Goal: Transaction & Acquisition: Purchase product/service

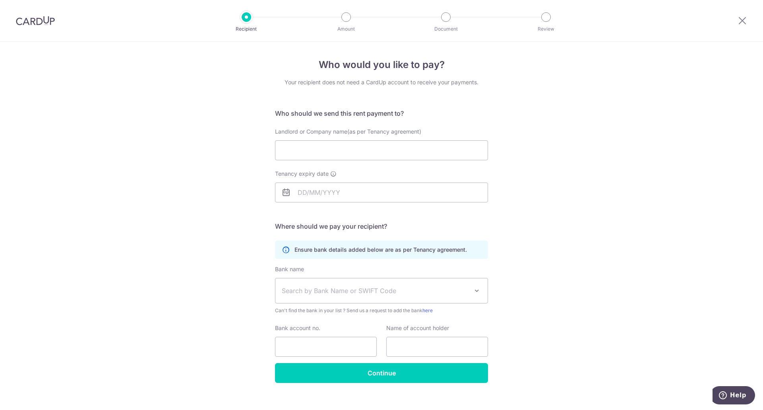
click at [531, 152] on div "Who would you like to pay? Your recipient does not need a CardUp account to rec…" at bounding box center [381, 231] width 763 height 378
click at [40, 23] on img at bounding box center [35, 21] width 39 height 10
click at [745, 23] on icon at bounding box center [743, 20] width 10 height 10
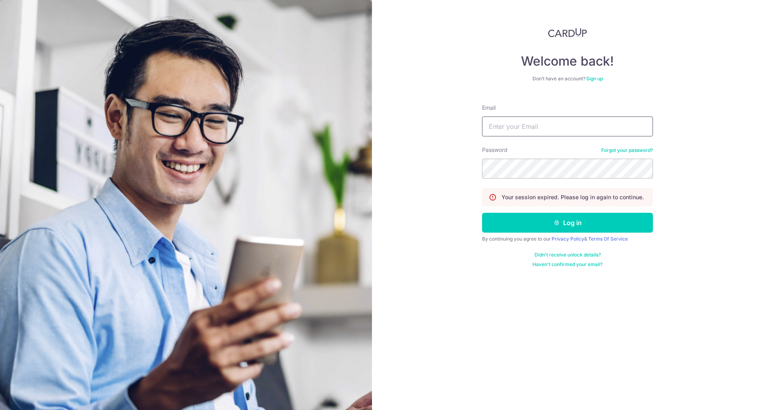
type input "[EMAIL_ADDRESS][DOMAIN_NAME]"
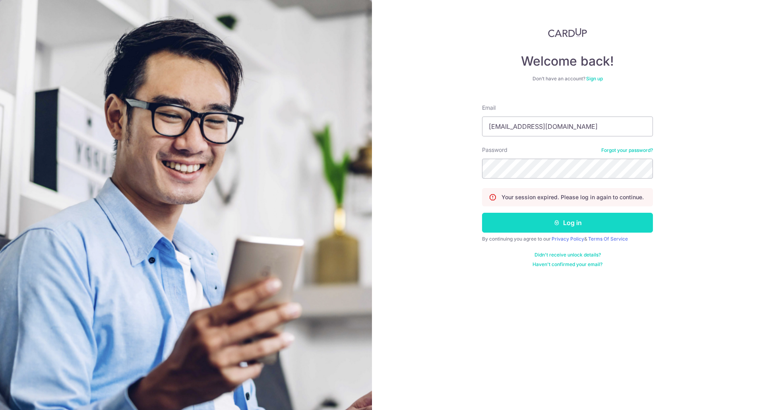
click at [568, 224] on button "Log in" at bounding box center [567, 223] width 171 height 20
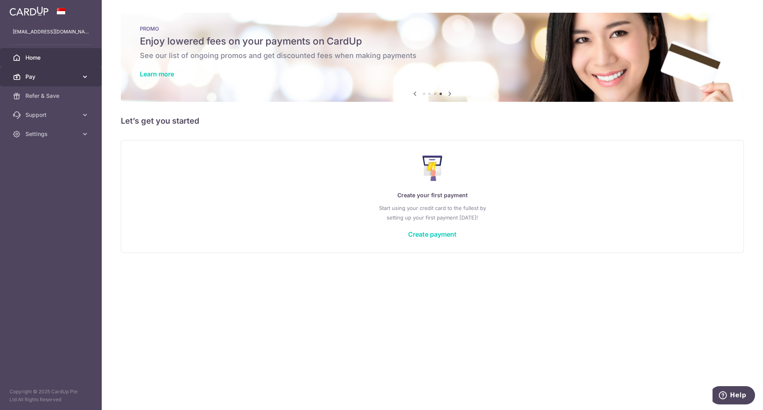
click at [66, 78] on span "Pay" at bounding box center [51, 77] width 52 height 8
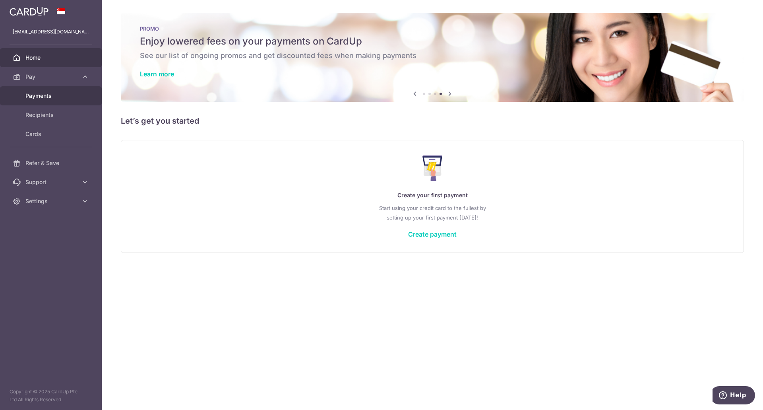
click at [60, 99] on span "Payments" at bounding box center [51, 96] width 52 height 8
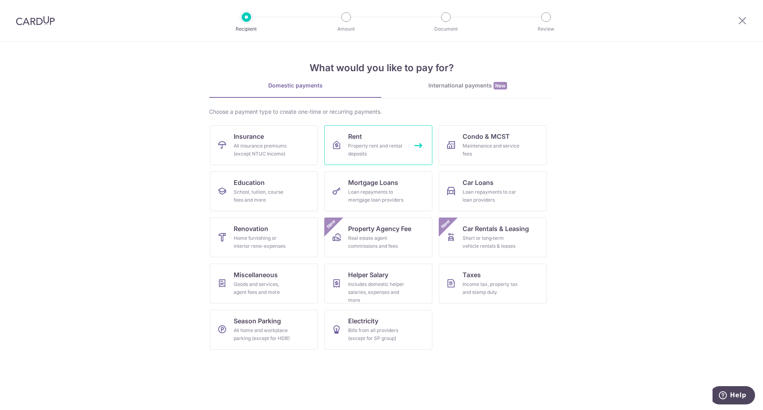
click at [367, 143] on div "Property rent and rental deposits" at bounding box center [376, 150] width 57 height 16
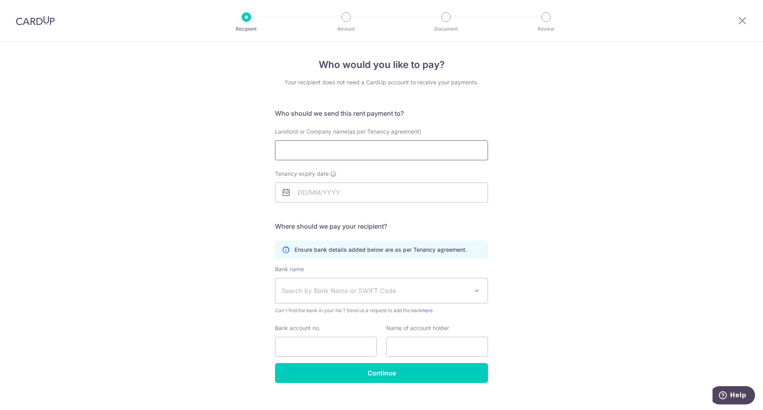
click at [405, 153] on input "Landlord or Company name(as per Tenancy agreement)" at bounding box center [381, 150] width 213 height 20
click at [610, 157] on div "Who would you like to pay? Your recipient does not need a CardUp account to rec…" at bounding box center [381, 231] width 763 height 378
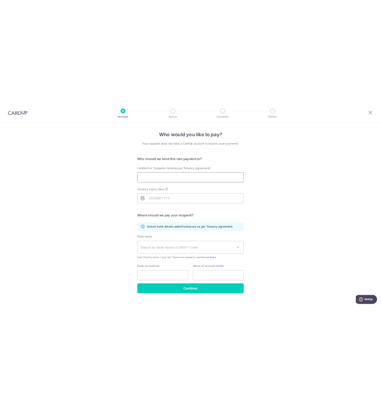
scroll to position [10, 0]
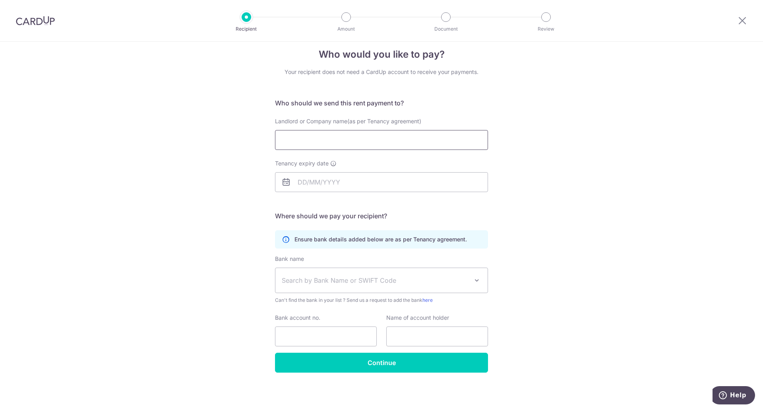
click at [344, 141] on input "Landlord or Company name(as per Tenancy agreement)" at bounding box center [381, 140] width 213 height 20
click at [562, 141] on div "Who would you like to pay? Your recipient does not need a CardUp account to rec…" at bounding box center [381, 220] width 763 height 378
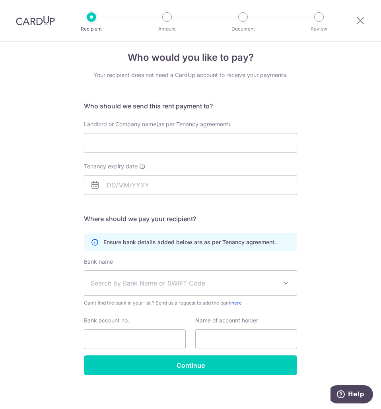
click at [232, 58] on h4 "Who would you like to pay?" at bounding box center [190, 57] width 213 height 14
click at [176, 139] on input "Landlord or Company name(as per Tenancy agreement)" at bounding box center [190, 143] width 213 height 20
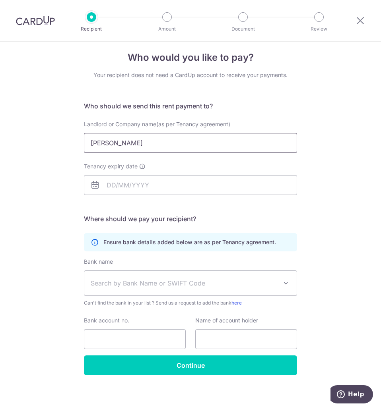
type input "LIU XUYAO"
click at [341, 158] on div "Who would you like to pay? Your recipient does not need a CardUp account to rec…" at bounding box center [190, 222] width 381 height 382
click at [124, 188] on input "Tenancy expiry date" at bounding box center [190, 185] width 213 height 20
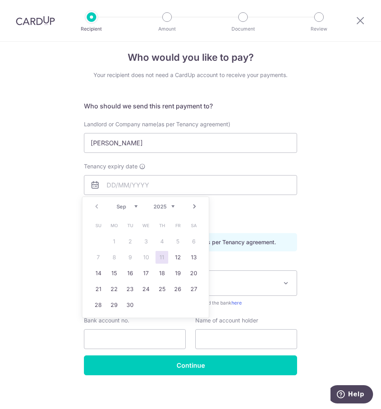
click at [170, 208] on select "2025 2026 2027 2028 2029 2030 2031 2032 2033 2034 2035" at bounding box center [163, 206] width 21 height 6
click at [126, 209] on select "Jan Feb Mar Apr May Jun Jul Aug Sep Oct Nov Dec" at bounding box center [126, 206] width 21 height 6
click at [113, 273] on link "11" at bounding box center [114, 273] width 13 height 13
type input "11/05/2026"
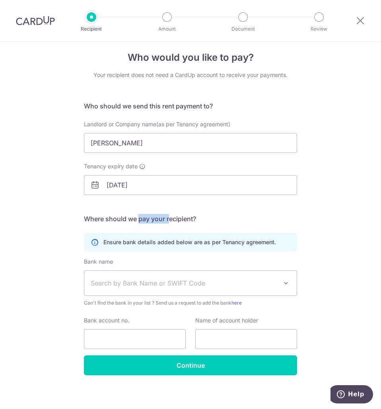
drag, startPoint x: 139, startPoint y: 223, endPoint x: 168, endPoint y: 222, distance: 29.0
click at [168, 222] on h5 "Where should we pay your recipient?" at bounding box center [190, 219] width 213 height 10
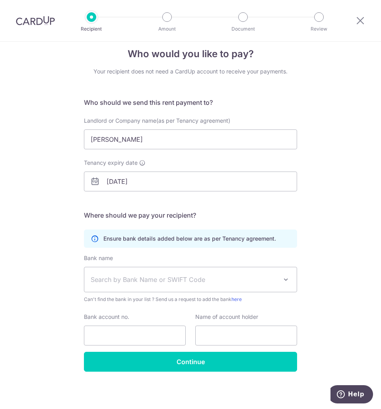
click at [169, 283] on span "Search by Bank Name or SWIFT Code" at bounding box center [184, 280] width 187 height 10
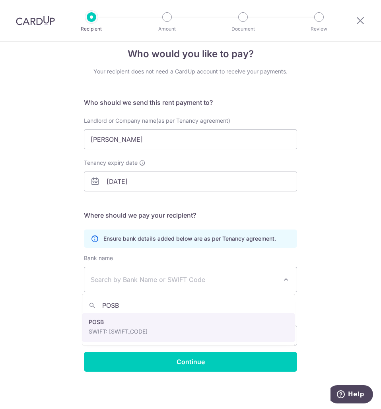
type input "POSB"
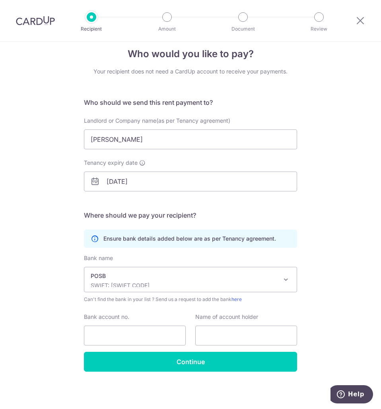
select select "19"
click at [150, 337] on input "Bank account no." at bounding box center [135, 336] width 102 height 20
drag, startPoint x: 124, startPoint y: 141, endPoint x: 59, endPoint y: 138, distance: 64.5
click at [59, 138] on div "Who would you like to pay? Your recipient does not need a CardUp account to rec…" at bounding box center [190, 219] width 381 height 382
click at [267, 337] on input "text" at bounding box center [246, 336] width 102 height 20
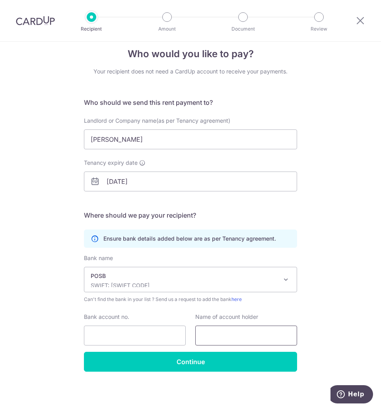
paste input "LIU XUYAO"
type input "LIU XUYAO"
click at [153, 342] on input "Bank account no." at bounding box center [135, 336] width 102 height 20
click at [142, 338] on input "Bank account no." at bounding box center [135, 336] width 102 height 20
type input "402-93248-1"
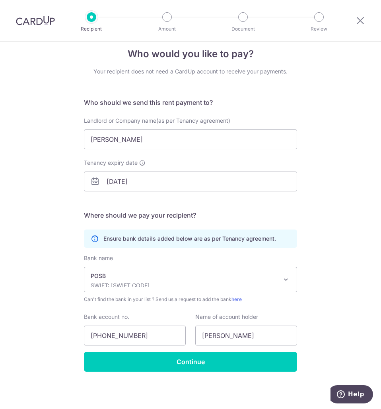
click at [342, 278] on div "Who would you like to pay? Your recipient does not need a CardUp account to rec…" at bounding box center [190, 219] width 381 height 382
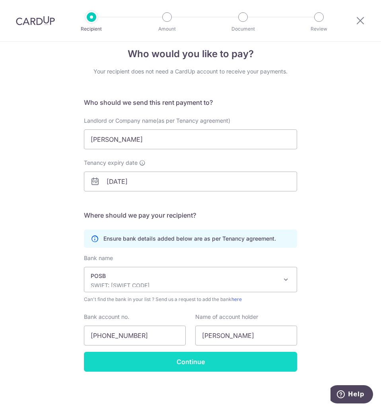
click at [190, 364] on input "Continue" at bounding box center [190, 362] width 213 height 20
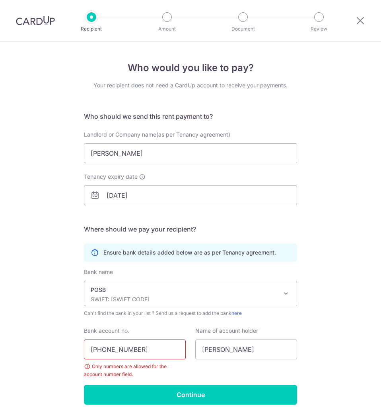
scroll to position [33, 0]
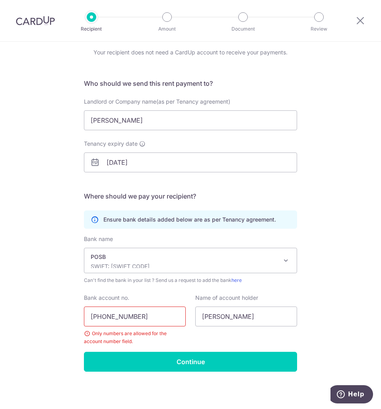
click at [104, 317] on input "402-93248-1" at bounding box center [135, 317] width 102 height 20
click at [123, 320] on input "40293248-1" at bounding box center [135, 317] width 102 height 20
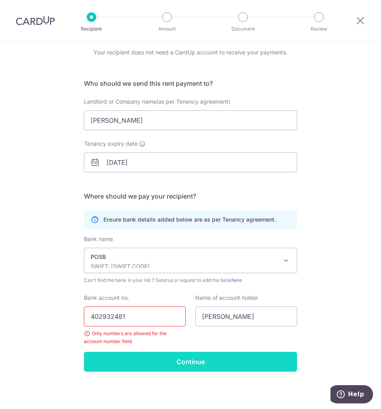
type input "402932481"
click at [187, 360] on input "Continue" at bounding box center [190, 362] width 213 height 20
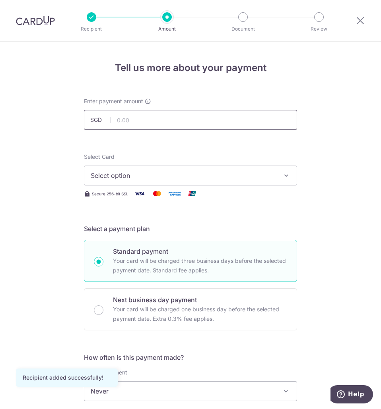
click at [162, 112] on input "text" at bounding box center [190, 120] width 213 height 20
type input "3,200.00"
click at [165, 93] on div "Tell us more about your payment Enter payment amount SGD 3,200.00 3200.00 Recip…" at bounding box center [190, 394] width 213 height 666
click at [163, 176] on span "Select option" at bounding box center [183, 176] width 185 height 10
click at [157, 196] on span "Add credit card" at bounding box center [197, 198] width 185 height 8
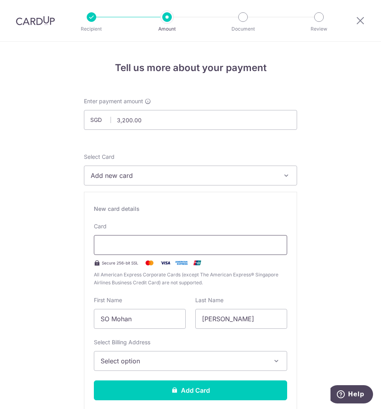
type input "09 / 2029"
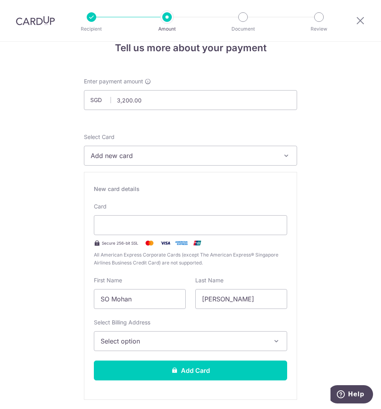
drag, startPoint x: 148, startPoint y: 301, endPoint x: 79, endPoint y: 300, distance: 68.8
type input "s"
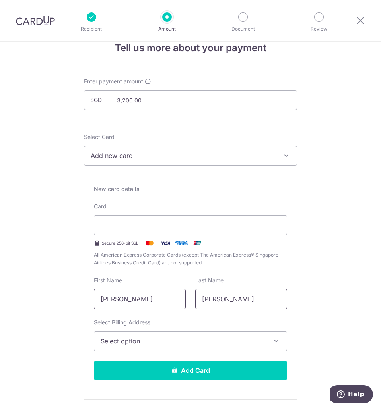
type input "Sumitha"
drag, startPoint x: 226, startPoint y: 296, endPoint x: 169, endPoint y: 304, distance: 57.8
click at [169, 304] on div "First Name Sumitha Last Name Muraly" at bounding box center [190, 293] width 203 height 33
type input "Lakshmi"
click at [149, 346] on button "Select option" at bounding box center [190, 341] width 193 height 20
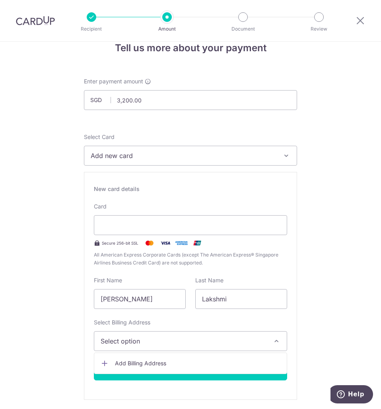
click at [150, 366] on span "Add Billing Address" at bounding box center [197, 364] width 165 height 8
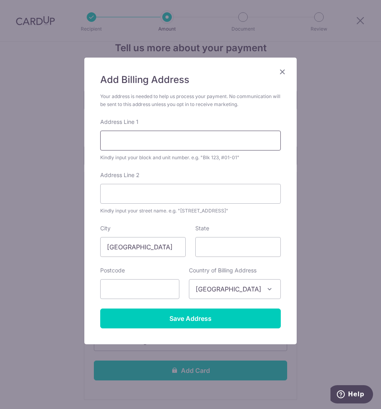
click at [127, 148] on input "Address Line 1" at bounding box center [190, 141] width 180 height 20
type input "81 Phoenix Avenue"
click at [181, 198] on input "Address Line 2" at bounding box center [190, 194] width 180 height 20
click at [213, 177] on div "Address Line 2 Kindly input your street name. e.g. "Hougang Street 10"" at bounding box center [190, 193] width 180 height 44
click at [201, 196] on input "Address Line 2" at bounding box center [190, 194] width 180 height 20
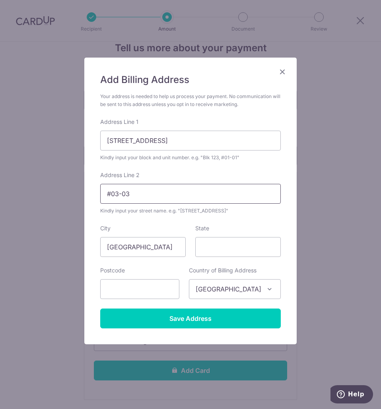
type input "#03-03"
click at [219, 221] on form "Your address is needed to help us process your payment. No communication will b…" at bounding box center [190, 211] width 180 height 236
click at [216, 247] on input "State" at bounding box center [237, 247] width 85 height 20
type input "Singapore"
click at [124, 283] on input "text" at bounding box center [139, 289] width 79 height 20
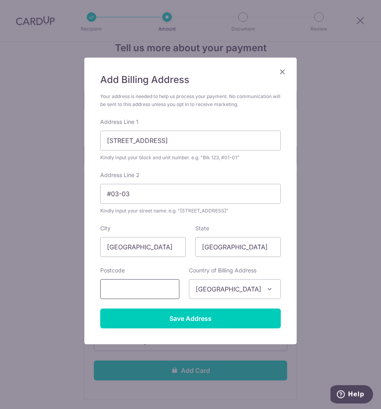
click at [126, 285] on input "text" at bounding box center [139, 289] width 79 height 20
type input "668383"
click at [271, 229] on div "State Singapore" at bounding box center [237, 241] width 85 height 33
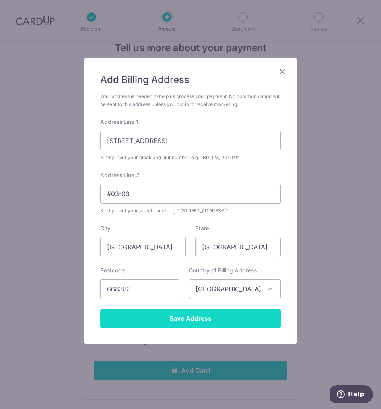
click at [247, 315] on input "Save Address" at bounding box center [190, 319] width 180 height 20
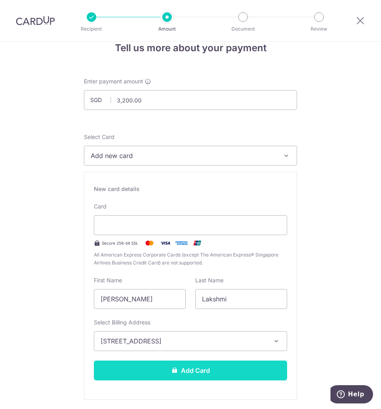
click at [207, 371] on button "Add Card" at bounding box center [190, 371] width 193 height 20
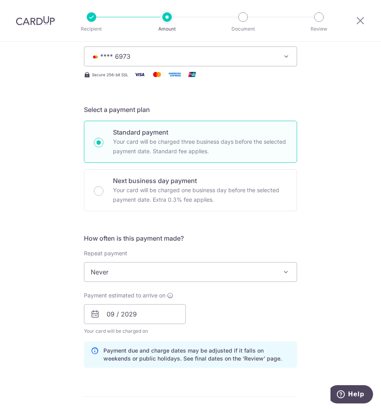
scroll to position [159, 0]
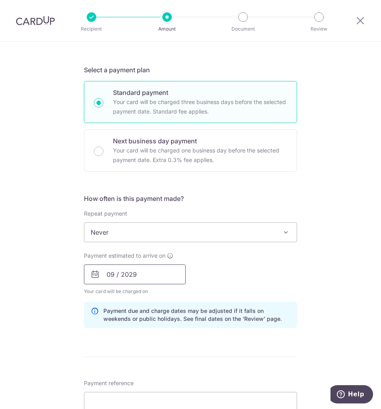
click at [169, 271] on input "09 / 2029" at bounding box center [135, 275] width 102 height 20
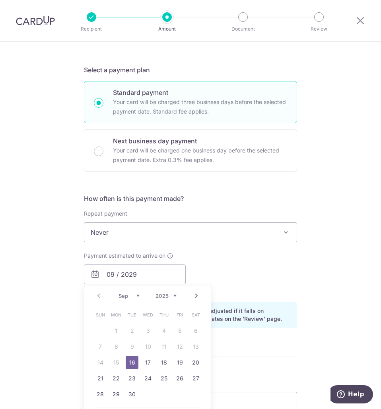
click at [249, 273] on div "Payment estimated to arrive on 09 / 2029 Prev Next Sep Oct Nov Dec 2025 2026 20…" at bounding box center [190, 274] width 223 height 44
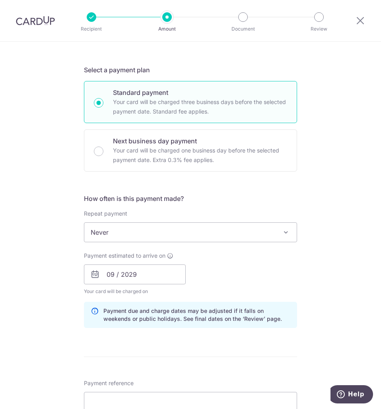
click at [147, 231] on span "Never" at bounding box center [190, 232] width 212 height 19
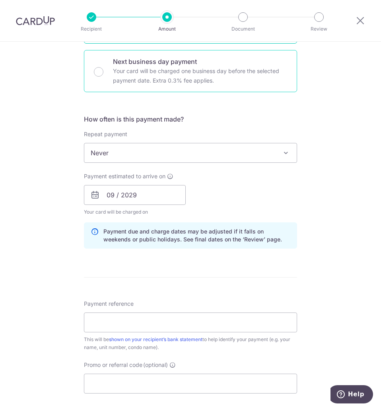
click at [172, 83] on p "Your card will be charged one business day before the selected payment date. Ex…" at bounding box center [200, 75] width 174 height 19
click at [103, 77] on input "Next business day payment Your card will be charged one business day before the…" at bounding box center [99, 72] width 10 height 10
radio input "false"
radio input "true"
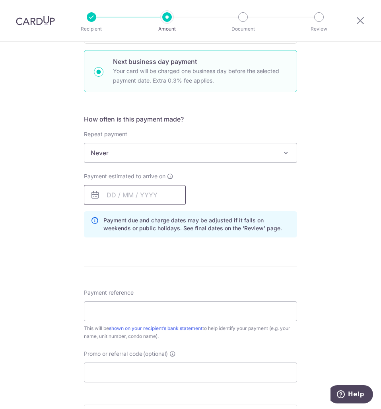
click at [150, 194] on input "text" at bounding box center [135, 195] width 102 height 20
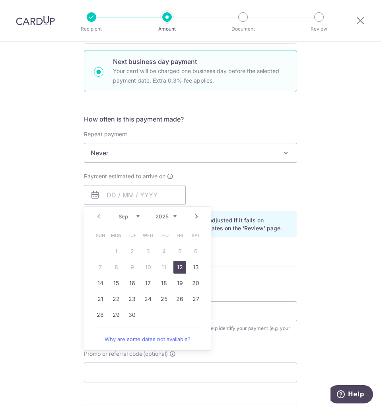
click at [177, 265] on link "12" at bounding box center [179, 267] width 13 height 13
type input "[DATE]"
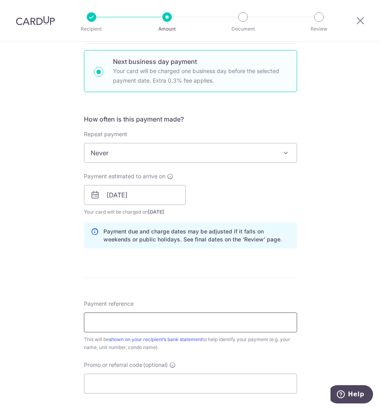
click at [136, 324] on input "Payment reference" at bounding box center [190, 323] width 213 height 20
type input "Rent-[DATE]"
click at [339, 291] on div "Tell us more about your payment Enter payment amount SGD 3,200.00 3200.00 Card …" at bounding box center [190, 200] width 381 height 794
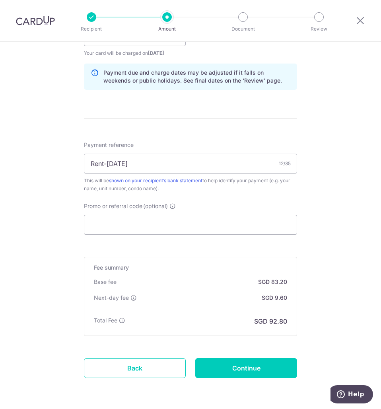
scroll to position [426, 0]
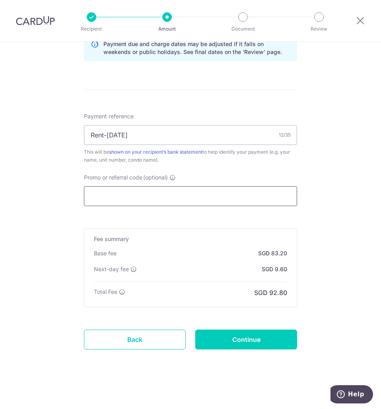
click at [156, 194] on input "Promo or referral code (optional)" at bounding box center [190, 196] width 213 height 20
drag, startPoint x: 273, startPoint y: 258, endPoint x: 280, endPoint y: 269, distance: 12.7
click at [280, 269] on div "Base fee SGD 83.20 Extend fee Next-day fee SGD 9.60" at bounding box center [190, 266] width 193 height 32
click at [280, 269] on p "SGD 9.60" at bounding box center [274, 269] width 25 height 8
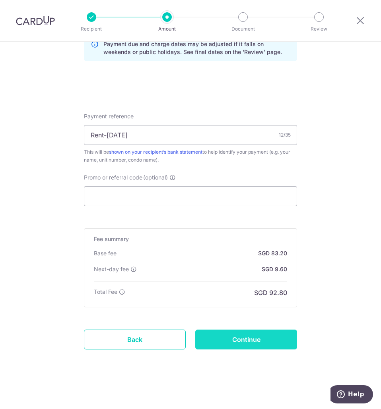
click at [256, 340] on input "Continue" at bounding box center [246, 340] width 102 height 20
type input "Create Schedule"
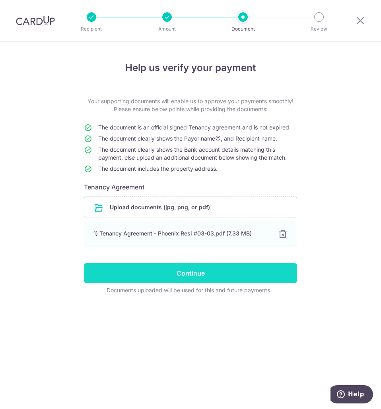
click at [241, 275] on input "Continue" at bounding box center [190, 273] width 213 height 20
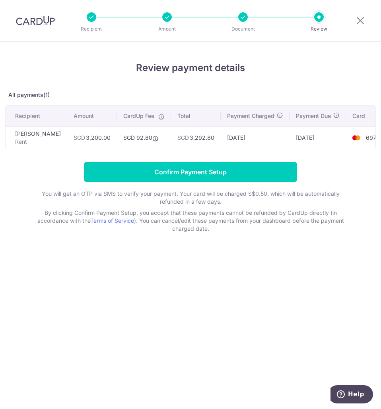
click at [260, 139] on td "[DATE]" at bounding box center [255, 137] width 69 height 23
click at [152, 138] on icon at bounding box center [155, 139] width 6 height 6
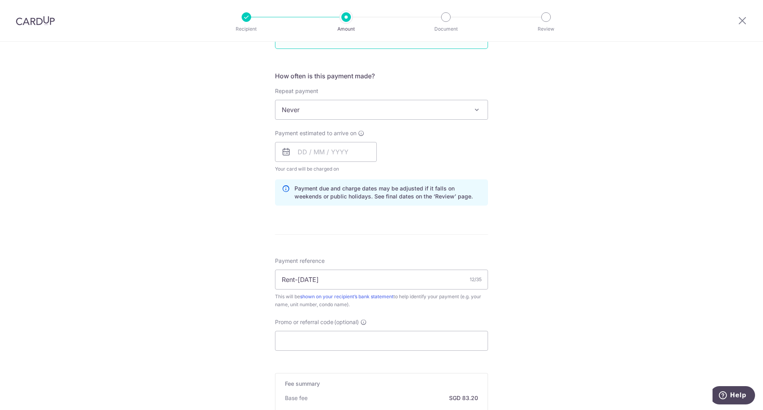
scroll to position [422, 0]
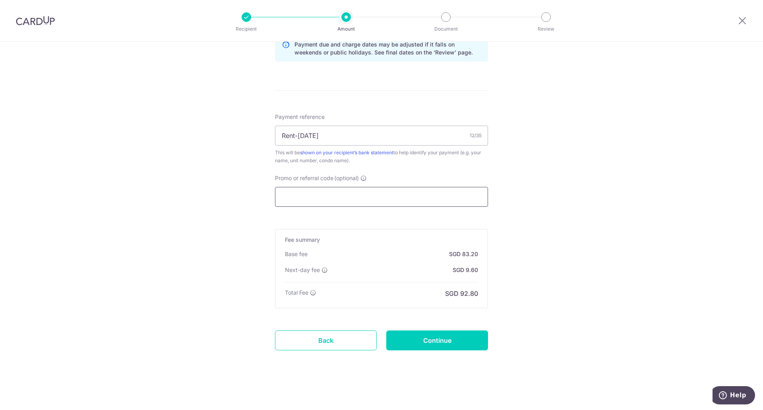
click at [372, 190] on input "Promo or referral code (optional)" at bounding box center [381, 197] width 213 height 20
paste input "SAVERENT179"
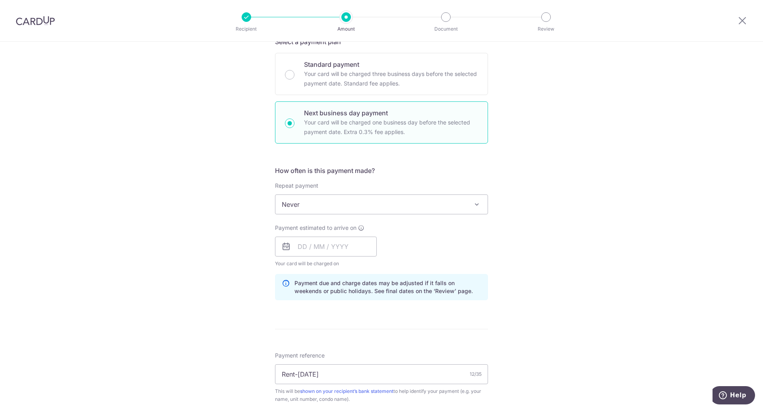
scroll to position [144, 0]
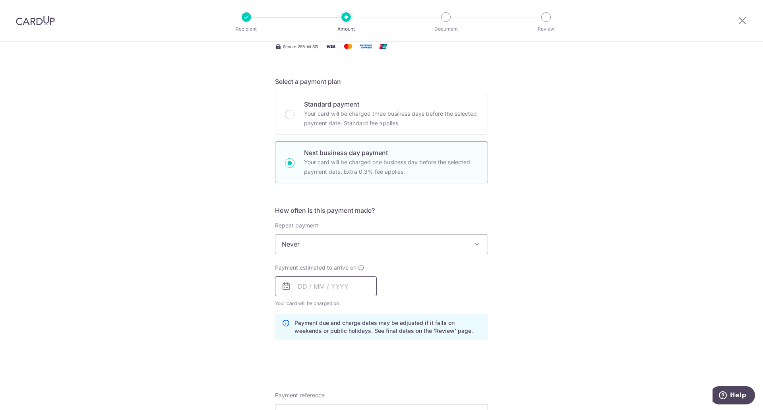
type input "SAVERENT179"
click at [341, 286] on input "text" at bounding box center [326, 286] width 102 height 20
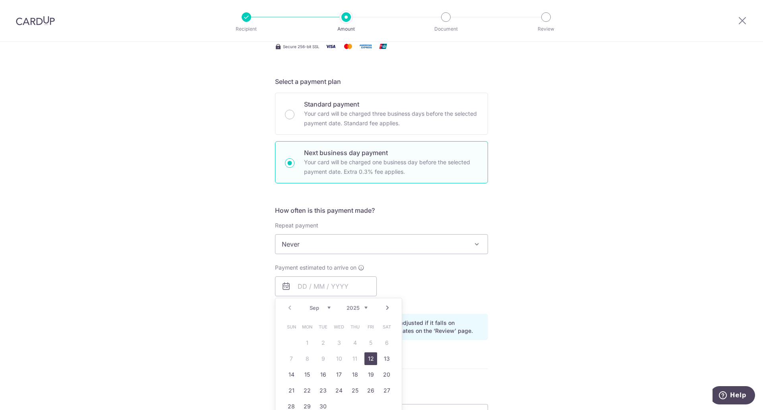
click at [370, 357] on link "12" at bounding box center [370, 358] width 13 height 13
type input "12/09/2025"
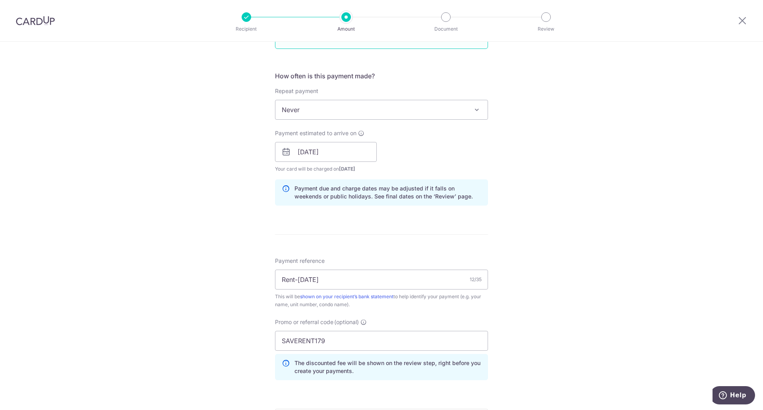
scroll to position [458, 0]
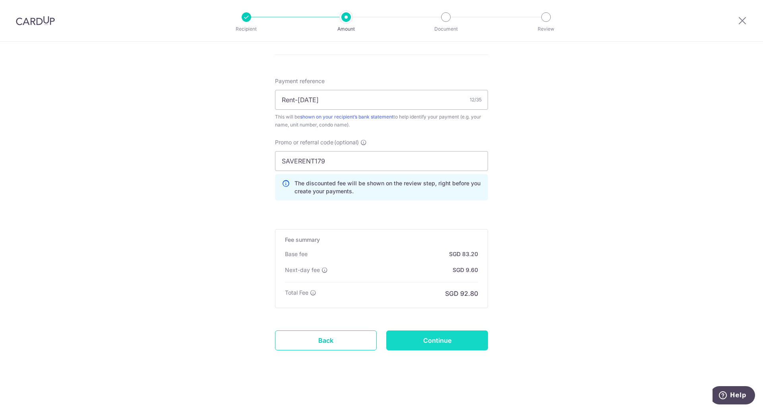
click at [409, 340] on input "Continue" at bounding box center [437, 340] width 102 height 20
type input "Update Schedule"
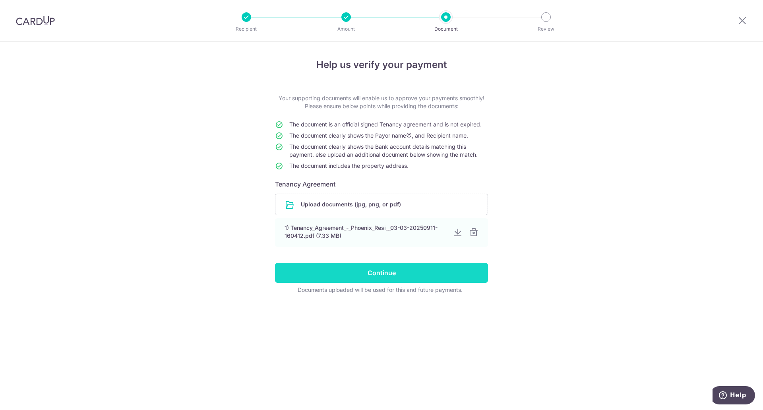
click at [390, 275] on input "Continue" at bounding box center [381, 273] width 213 height 20
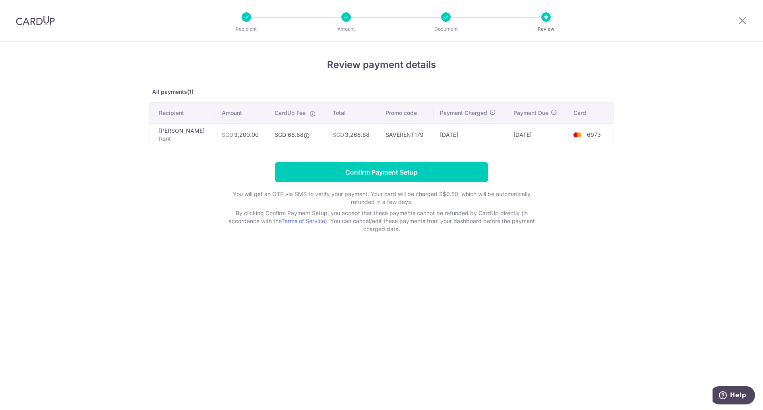
drag, startPoint x: 228, startPoint y: 136, endPoint x: 481, endPoint y: 135, distance: 252.8
click at [481, 135] on tr "[PERSON_NAME] Rent SGD 3,200.00 SGD 66.88 SGD 3,266.88 SAVERENT179 [DATE] [DATE…" at bounding box center [381, 134] width 464 height 23
click at [481, 135] on td "[DATE]" at bounding box center [471, 134] width 74 height 23
drag, startPoint x: 588, startPoint y: 134, endPoint x: 600, endPoint y: 135, distance: 11.9
click at [600, 135] on span "6973" at bounding box center [594, 134] width 14 height 7
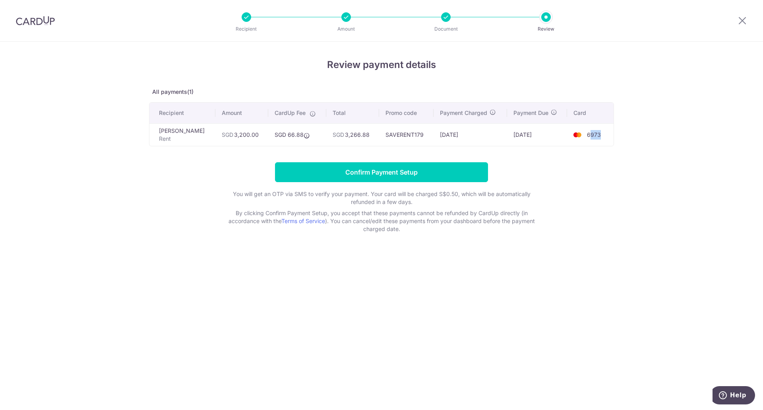
click at [600, 135] on span "6973" at bounding box center [594, 134] width 14 height 7
drag, startPoint x: 265, startPoint y: 138, endPoint x: 361, endPoint y: 136, distance: 95.4
click at [361, 136] on tr "[PERSON_NAME] Rent SGD 3,200.00 SGD 66.88 SGD 3,266.88 SAVERENT179 [DATE] [DATE…" at bounding box center [381, 134] width 464 height 23
click at [361, 136] on td "SGD 3,266.88" at bounding box center [352, 134] width 53 height 23
drag, startPoint x: 408, startPoint y: 136, endPoint x: 419, endPoint y: 136, distance: 11.1
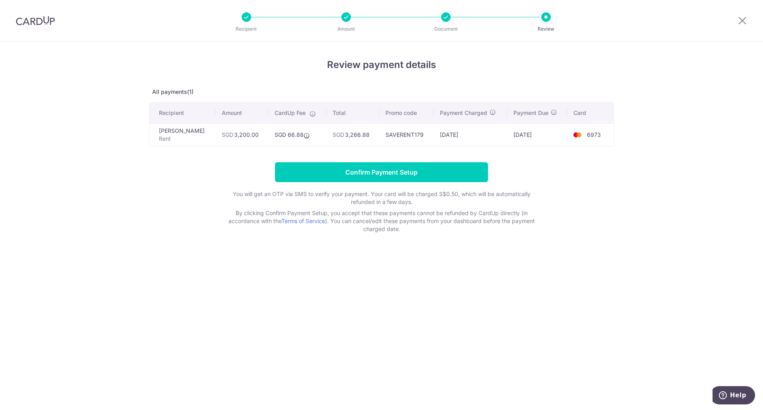
click at [419, 136] on td "SAVERENT179" at bounding box center [406, 134] width 54 height 23
drag, startPoint x: 411, startPoint y: 194, endPoint x: 436, endPoint y: 194, distance: 25.0
click at [436, 194] on p "You will get an OTP via SMS to verify your payment. Your card will be charged S…" at bounding box center [382, 198] width 318 height 16
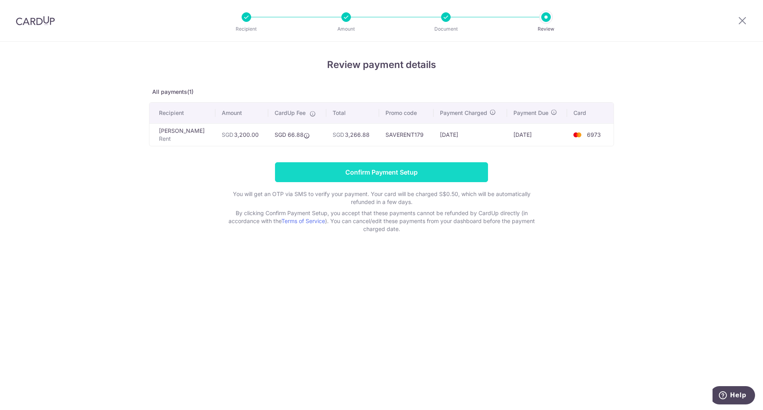
click at [392, 173] on input "Confirm Payment Setup" at bounding box center [381, 172] width 213 height 20
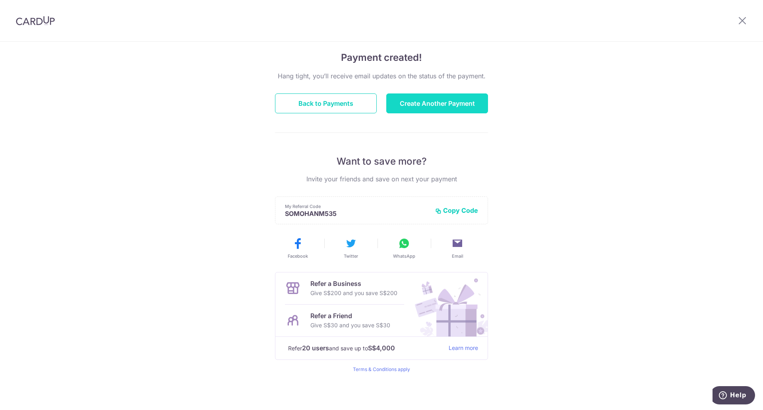
scroll to position [17, 0]
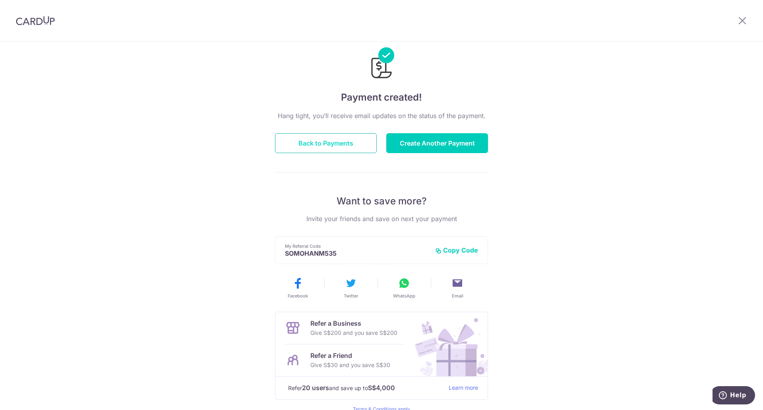
click at [326, 141] on button "Back to Payments" at bounding box center [326, 143] width 102 height 20
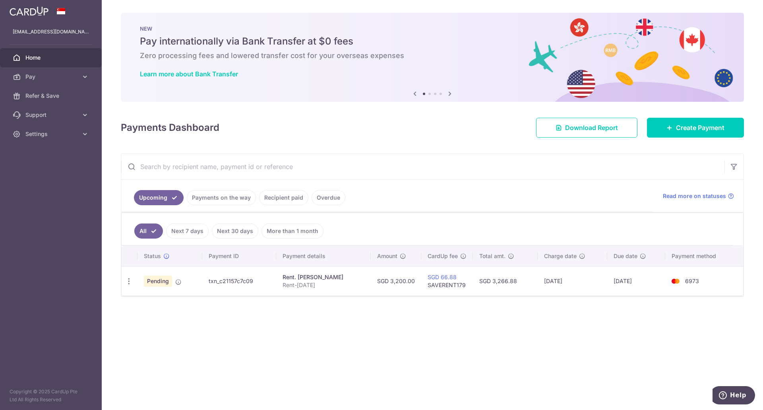
click at [208, 204] on link "Payments on the way" at bounding box center [221, 197] width 69 height 15
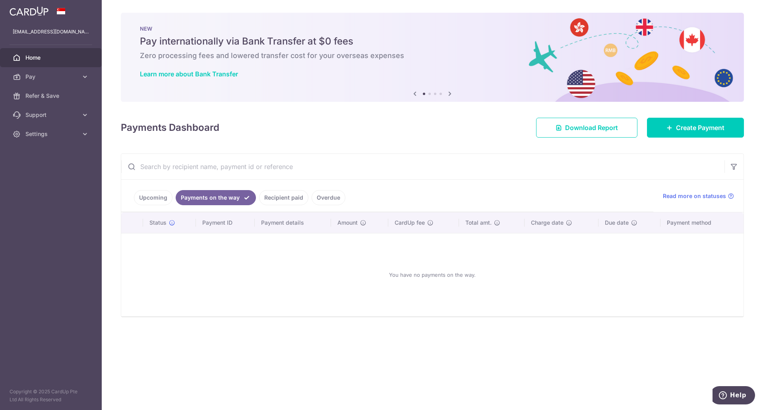
click at [290, 199] on link "Recipient paid" at bounding box center [283, 197] width 49 height 15
click at [320, 202] on link "Overdue" at bounding box center [329, 197] width 34 height 15
click at [272, 197] on link "Recipient paid" at bounding box center [272, 197] width 49 height 15
click at [218, 198] on link "Payments on the way" at bounding box center [210, 197] width 69 height 15
click at [159, 199] on link "Upcoming" at bounding box center [153, 197] width 39 height 15
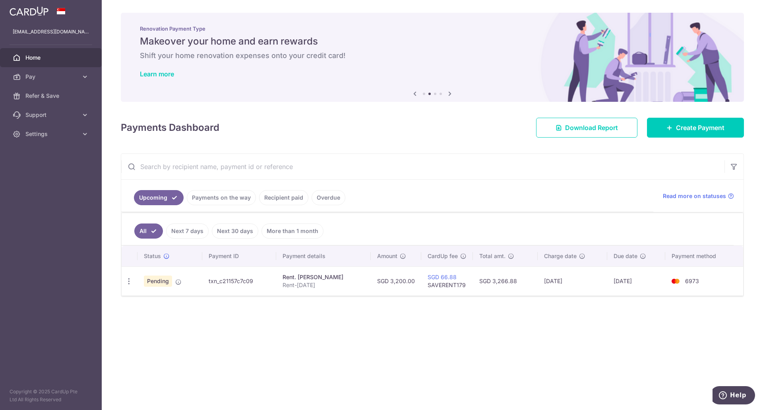
click at [35, 57] on span "Home" at bounding box center [51, 58] width 52 height 8
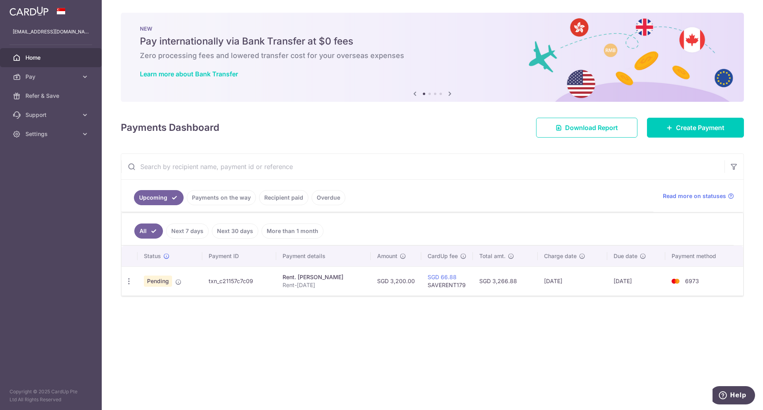
click at [405, 128] on div "Payments Dashboard Download Report Create Payment" at bounding box center [432, 125] width 623 height 23
click at [388, 376] on div "× Pause Schedule Pause all future payments in this series Pause just this one p…" at bounding box center [432, 205] width 661 height 410
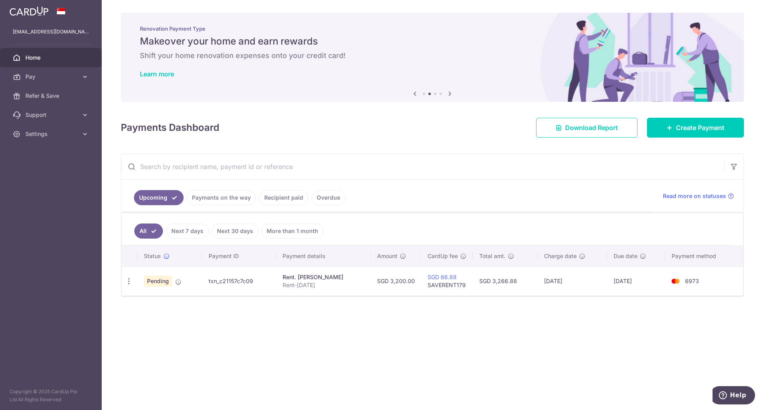
drag, startPoint x: 223, startPoint y: 42, endPoint x: 281, endPoint y: 46, distance: 58.2
click at [281, 46] on h5 "Makeover your home and earn rewards" at bounding box center [432, 41] width 585 height 13
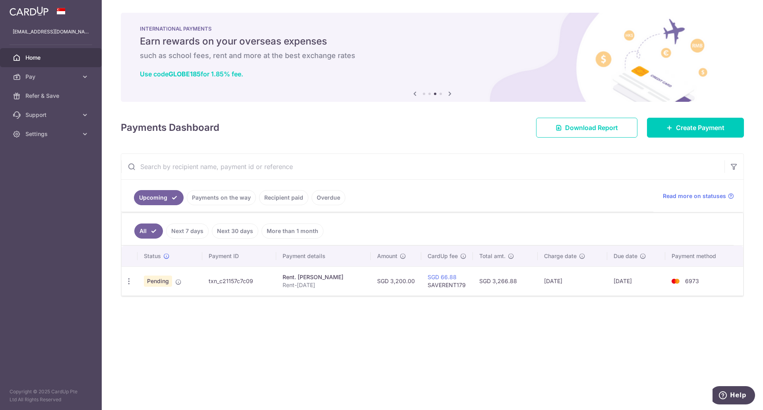
click at [281, 46] on h5 "Earn rewards on your overseas expenses" at bounding box center [432, 41] width 585 height 13
drag, startPoint x: 281, startPoint y: 46, endPoint x: 273, endPoint y: 48, distance: 7.3
click at [273, 48] on div "INTERNATIONAL PAYMENTS Earn rewards on your overseas expenses such as school fe…" at bounding box center [432, 52] width 623 height 79
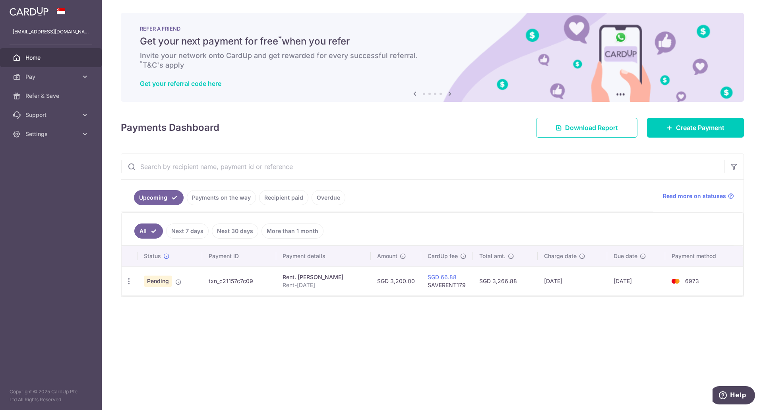
click at [39, 57] on span "Home" at bounding box center [51, 58] width 52 height 8
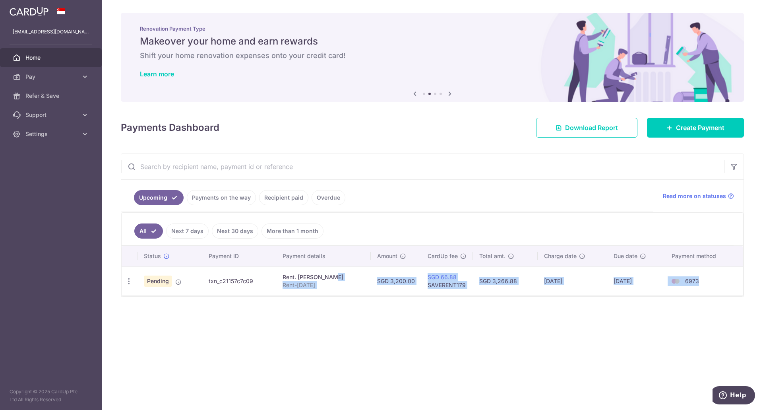
drag, startPoint x: 310, startPoint y: 278, endPoint x: 717, endPoint y: 290, distance: 407.1
click at [717, 290] on tr "Update payment Cancel payment Pending txn_c21157c7c09 Rent. LIU XUYAO Rent-Sep2…" at bounding box center [433, 280] width 622 height 29
click at [717, 290] on td "6973" at bounding box center [704, 280] width 78 height 29
drag, startPoint x: 552, startPoint y: 60, endPoint x: 262, endPoint y: 58, distance: 290.5
click at [262, 58] on h6 "Shift your home renovation expenses onto your credit card!" at bounding box center [432, 56] width 585 height 10
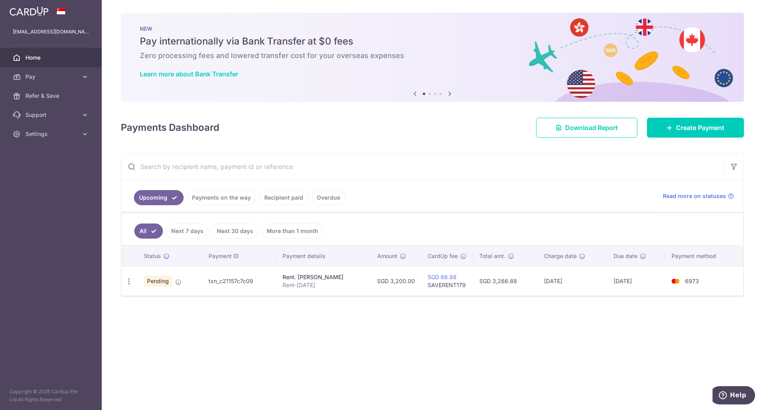
click at [448, 90] on icon at bounding box center [450, 94] width 10 height 10
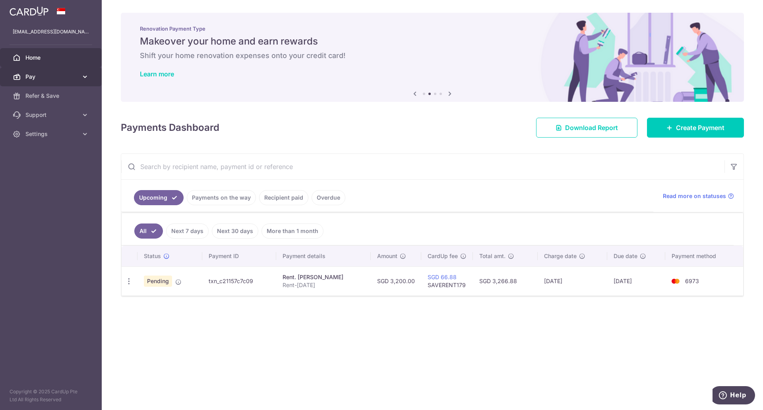
click at [74, 76] on span "Pay" at bounding box center [51, 77] width 52 height 8
click at [392, 153] on div "× Pause Schedule Pause all future payments in this series Pause just this one p…" at bounding box center [432, 205] width 661 height 410
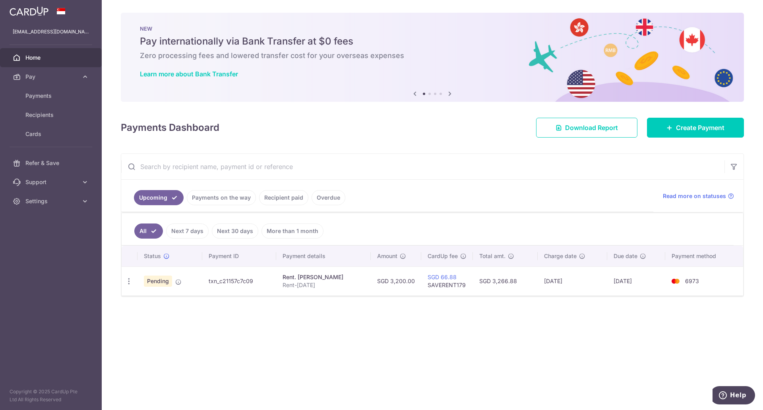
click at [225, 200] on link "Payments on the way" at bounding box center [221, 197] width 69 height 15
click at [159, 199] on link "Upcoming" at bounding box center [153, 197] width 39 height 15
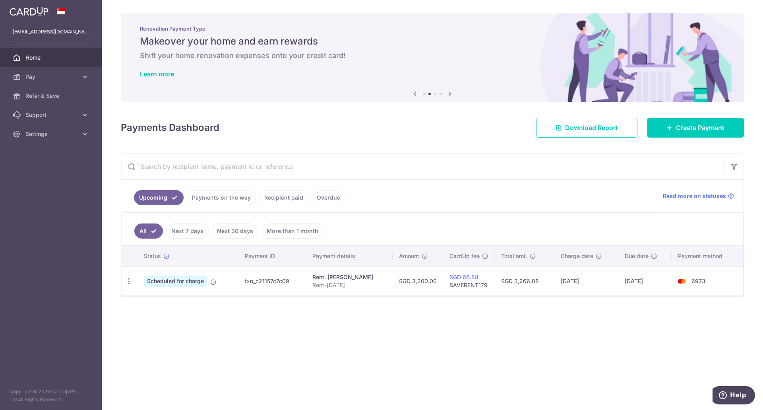
click at [237, 200] on link "Payments on the way" at bounding box center [221, 197] width 69 height 15
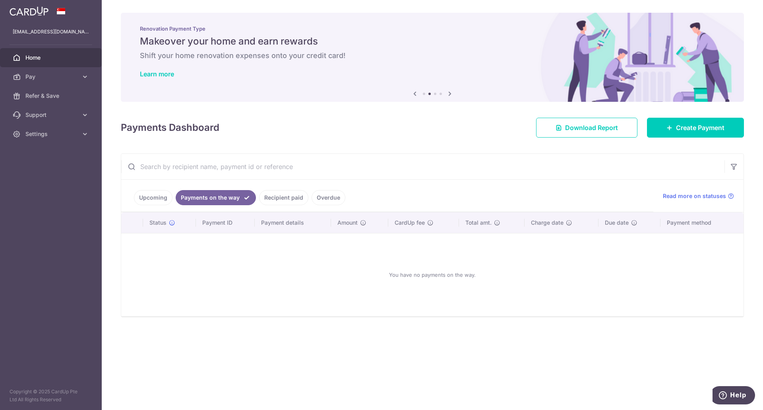
click at [281, 199] on link "Recipient paid" at bounding box center [283, 197] width 49 height 15
click at [173, 198] on li "Payments on the way" at bounding box center [208, 197] width 72 height 15
click at [153, 198] on link "Upcoming" at bounding box center [153, 197] width 39 height 15
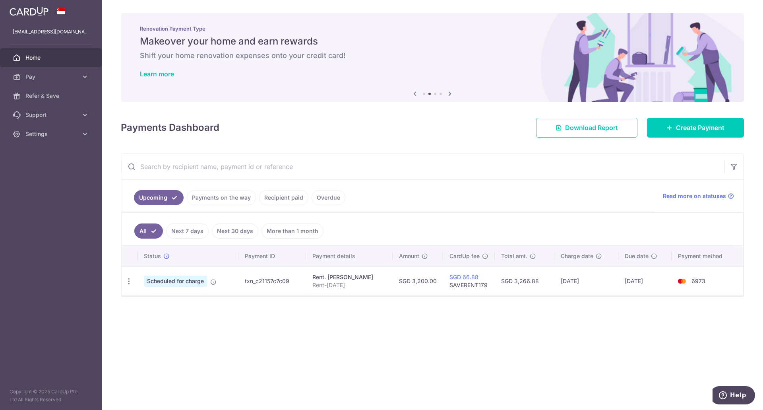
drag, startPoint x: 521, startPoint y: 56, endPoint x: 225, endPoint y: 56, distance: 296.9
click at [234, 55] on h6 "Shift your home renovation expenses onto your credit card!" at bounding box center [432, 56] width 585 height 10
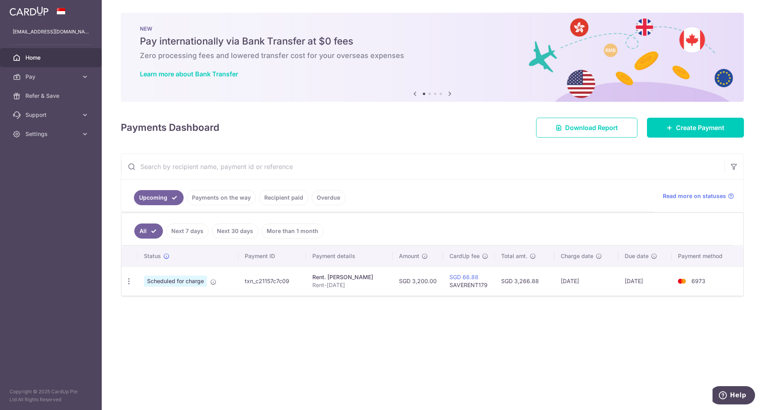
click at [408, 141] on div "× Pause Schedule Pause all future payments in this series Pause just this one p…" at bounding box center [432, 205] width 661 height 410
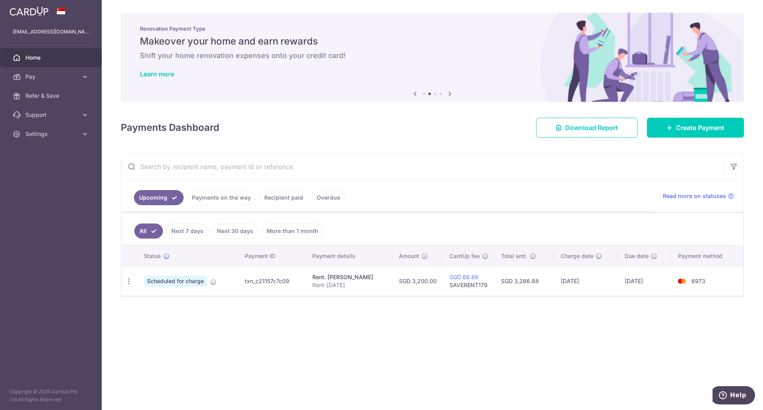
click at [191, 231] on link "Next 7 days" at bounding box center [187, 230] width 43 height 15
click at [141, 229] on link "All" at bounding box center [142, 230] width 17 height 15
click at [221, 198] on link "Payments on the way" at bounding box center [221, 197] width 69 height 15
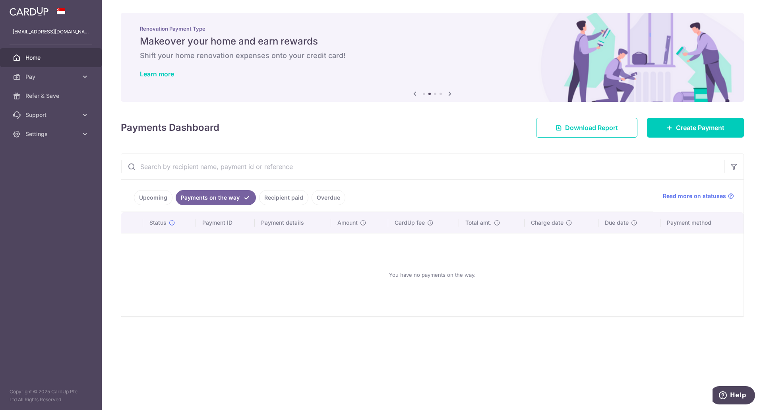
click at [159, 198] on link "Upcoming" at bounding box center [153, 197] width 39 height 15
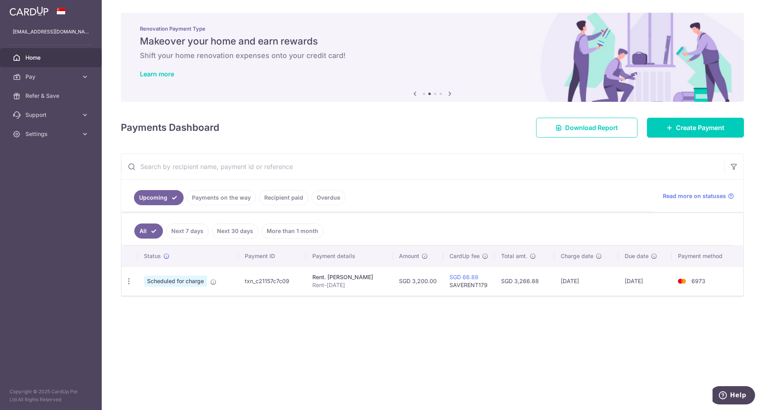
click at [601, 192] on ul "Upcoming Payments on the way Recipient paid Overdue" at bounding box center [387, 196] width 532 height 32
click at [694, 280] on span "6973" at bounding box center [699, 280] width 14 height 7
